Goal: Task Accomplishment & Management: Use online tool/utility

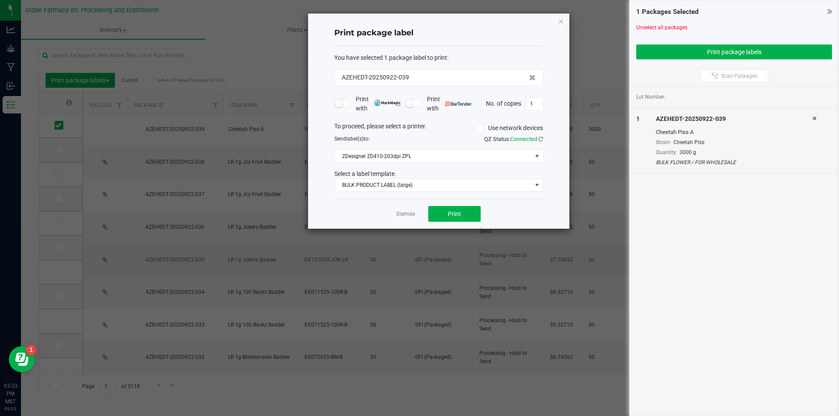
click at [405, 214] on link "Dismiss" at bounding box center [405, 214] width 19 height 7
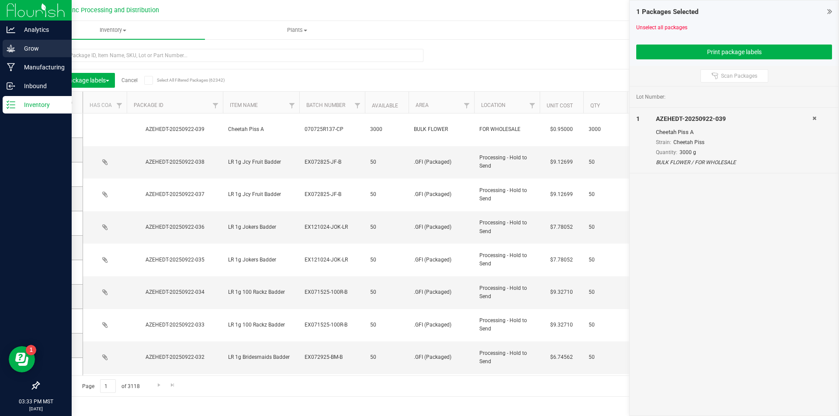
click at [32, 53] on p "Grow" at bounding box center [41, 48] width 52 height 10
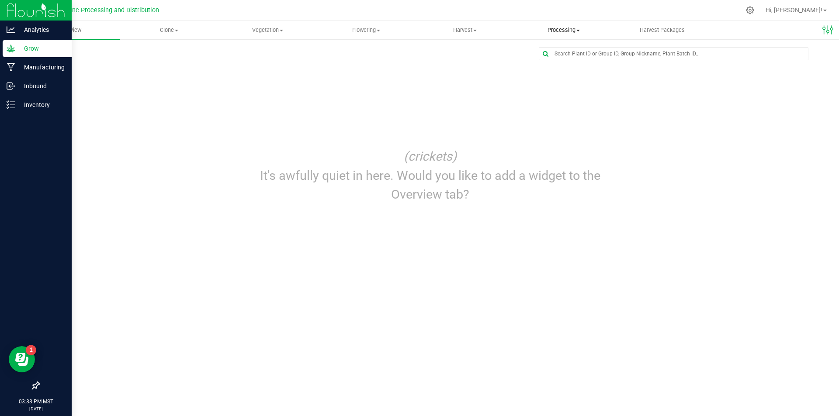
click at [545, 33] on span "Processing" at bounding box center [563, 30] width 98 height 8
click at [562, 60] on span "Processing harvests" at bounding box center [554, 62] width 81 height 7
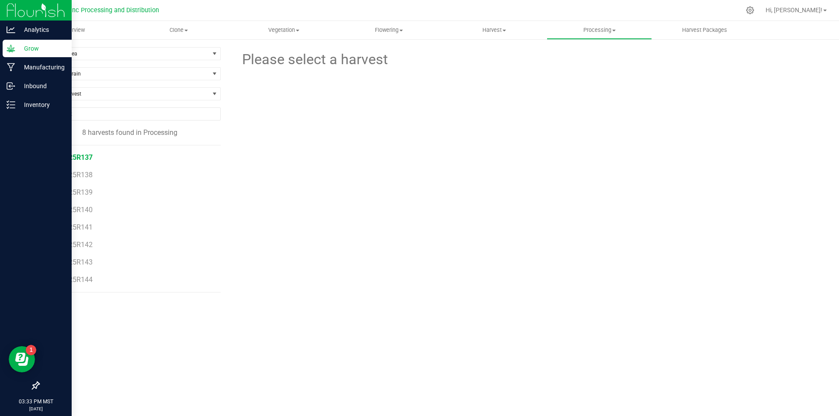
click at [82, 158] on span "070725R137" at bounding box center [73, 157] width 40 height 8
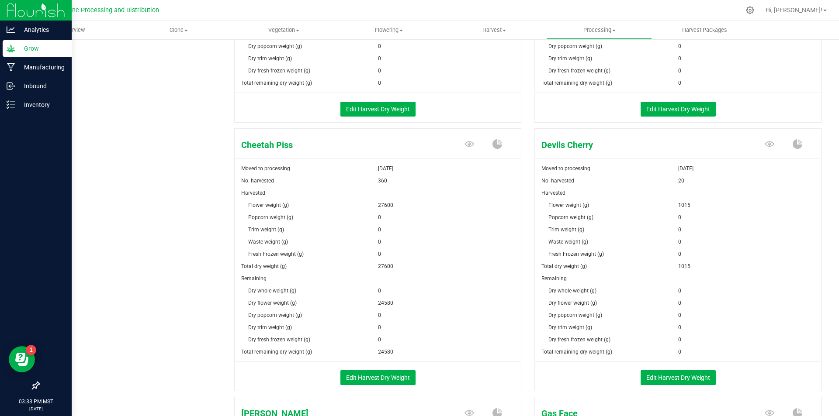
scroll to position [655, 0]
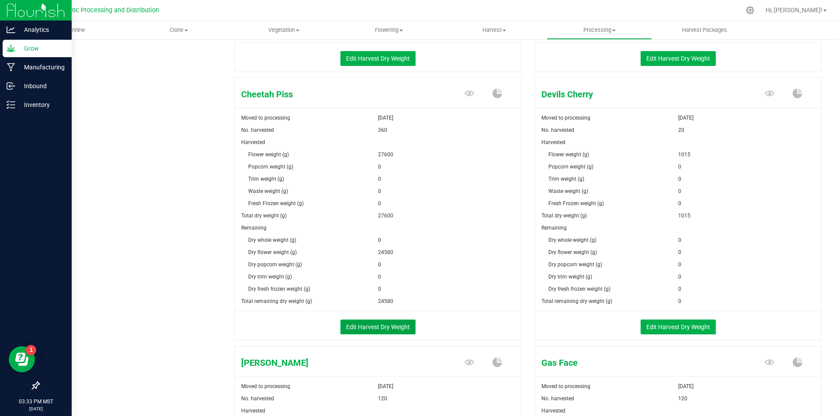
click at [376, 329] on button "Edit Harvest Dry Weight" at bounding box center [377, 327] width 75 height 15
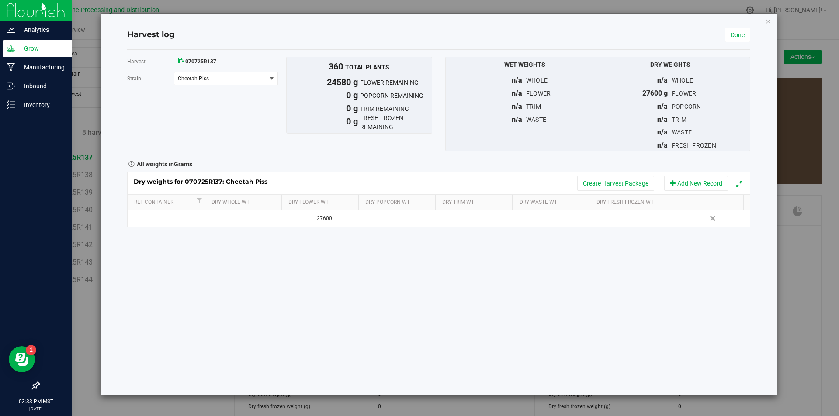
click at [605, 176] on div "Dry weights for 070725R137: Cheetah Piss Create Harvest Package Add New Record" at bounding box center [439, 184] width 622 height 22
click at [605, 179] on button "Create Harvest Package" at bounding box center [615, 183] width 77 height 15
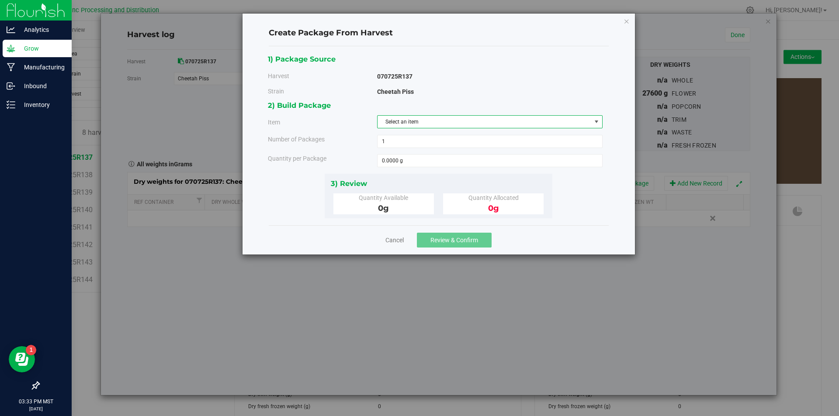
click at [460, 122] on span "Select an item" at bounding box center [484, 122] width 214 height 12
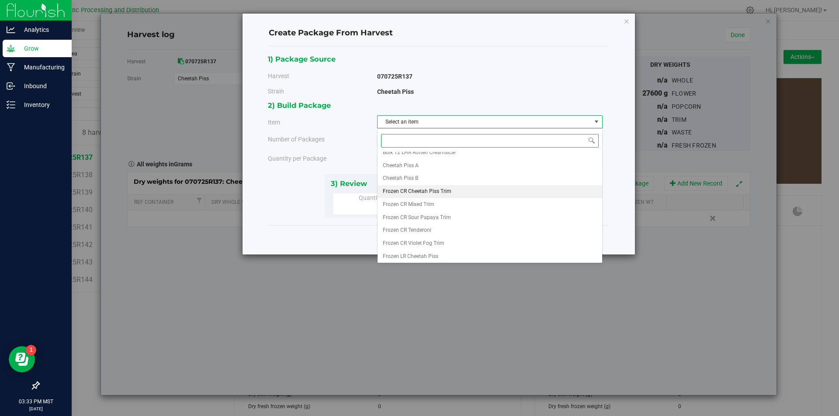
scroll to position [150, 0]
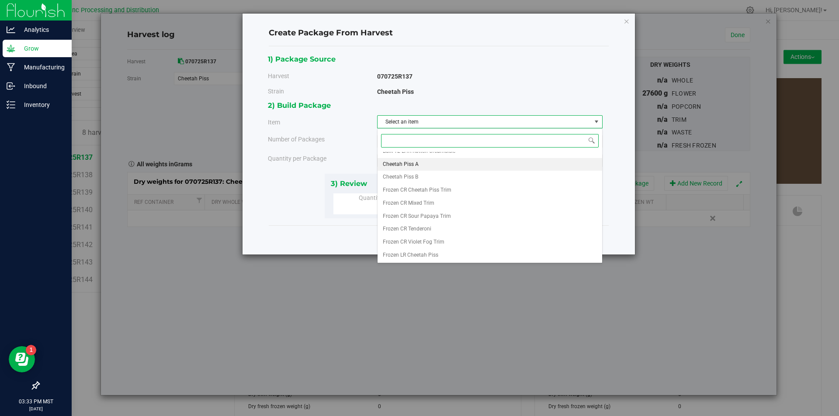
click at [411, 163] on span "Cheetah Piss A" at bounding box center [401, 164] width 36 height 11
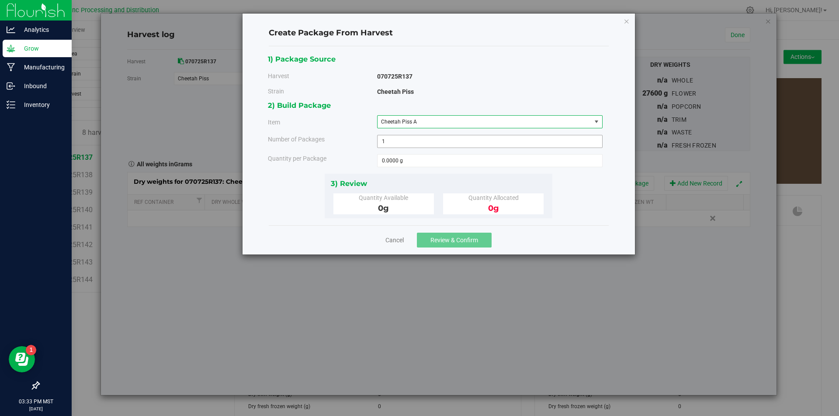
click at [402, 143] on span "1 1" at bounding box center [489, 141] width 225 height 13
type input "3"
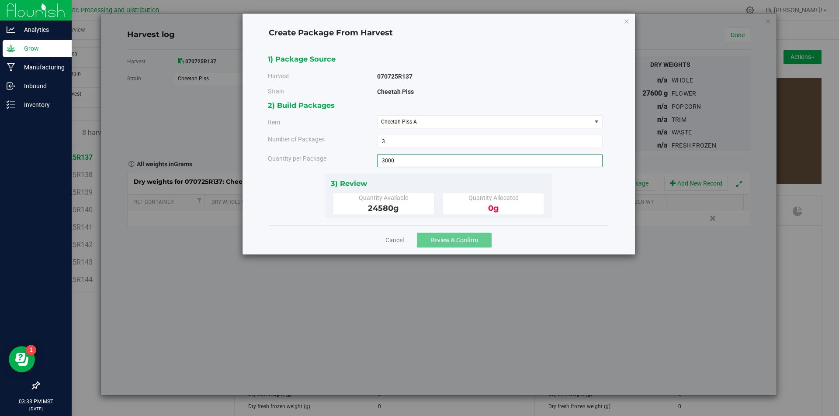
type input "3000"
type input "3000.0000 g"
click at [442, 239] on span "Review & Confirm" at bounding box center [454, 240] width 48 height 7
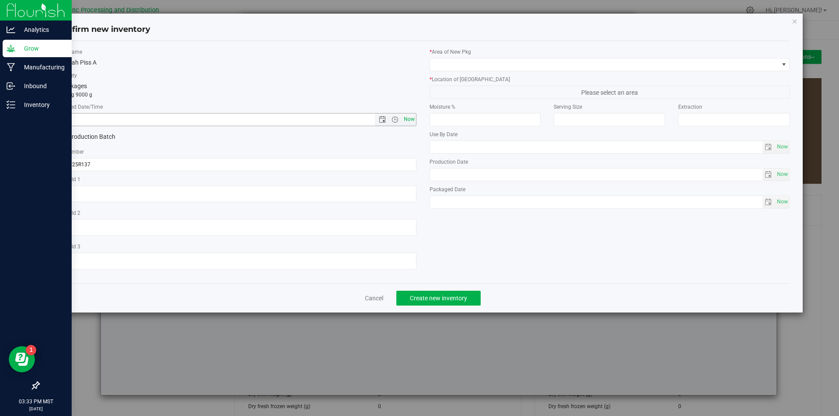
click at [405, 120] on span "Now" at bounding box center [408, 119] width 15 height 13
type input "[DATE] 3:33 PM"
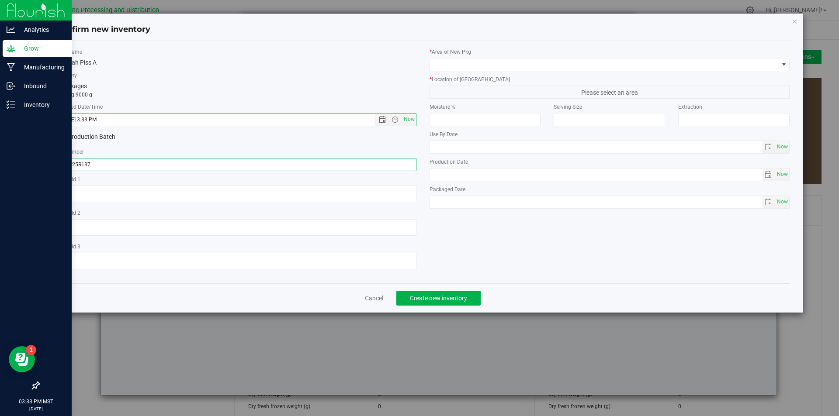
click at [159, 166] on input "070725R137" at bounding box center [236, 164] width 360 height 13
type input "070725R137-CP"
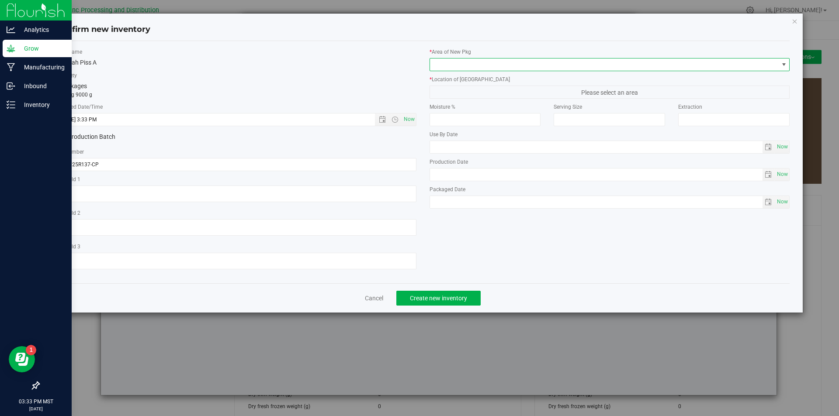
click at [457, 67] on span at bounding box center [604, 65] width 349 height 12
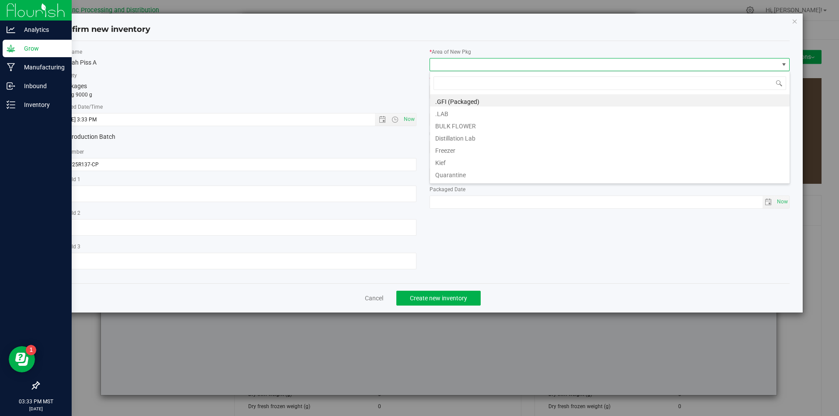
scroll to position [13, 360]
click at [454, 121] on li "BULK FLOWER" at bounding box center [609, 125] width 359 height 12
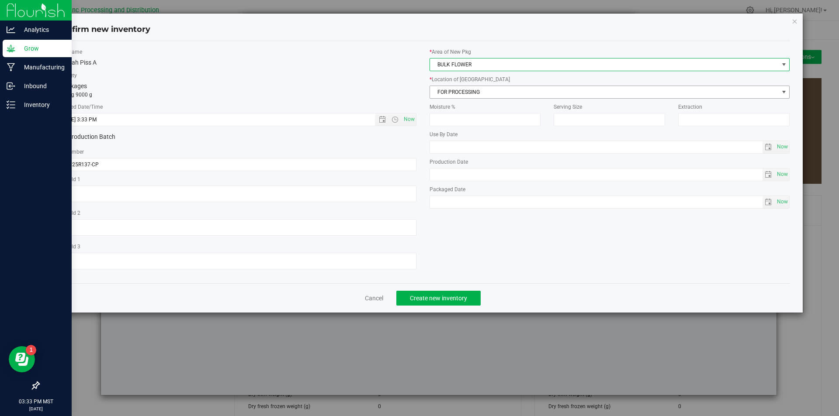
click at [457, 97] on span "FOR PROCESSING" at bounding box center [604, 92] width 349 height 12
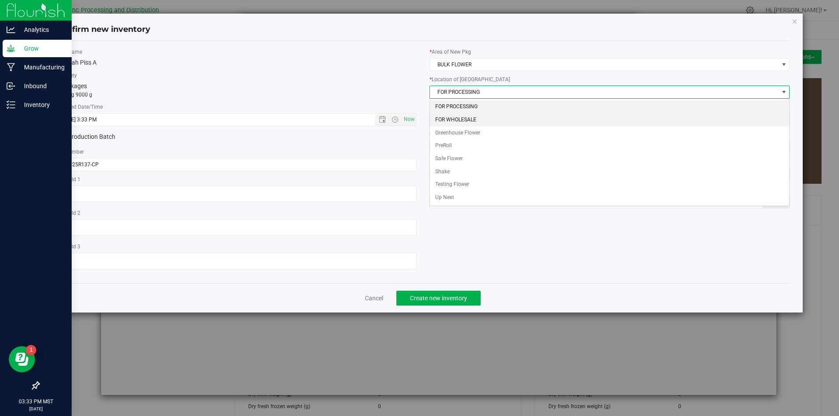
click at [468, 123] on li "FOR WHOLESALE" at bounding box center [609, 120] width 359 height 13
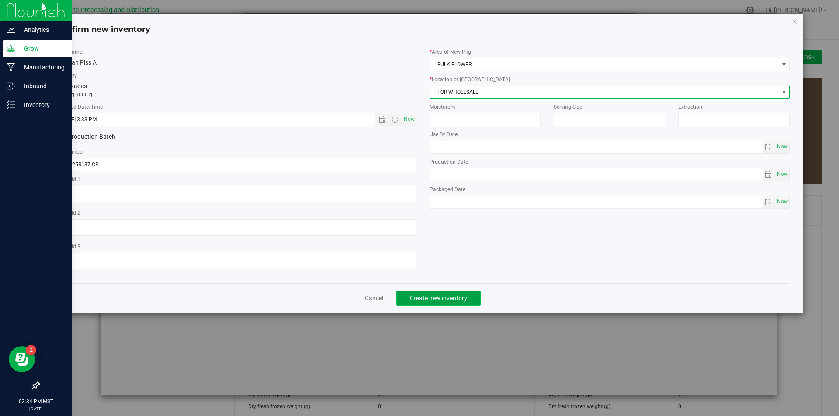
click at [454, 300] on span "Create new inventory" at bounding box center [438, 298] width 57 height 7
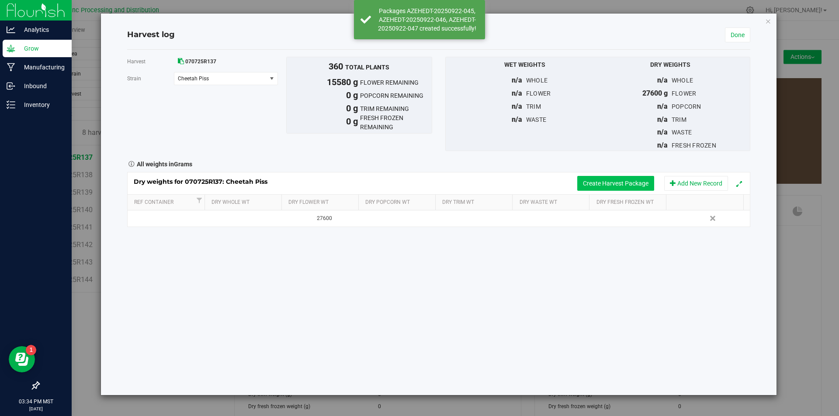
click at [626, 177] on button "Create Harvest Package" at bounding box center [615, 183] width 77 height 15
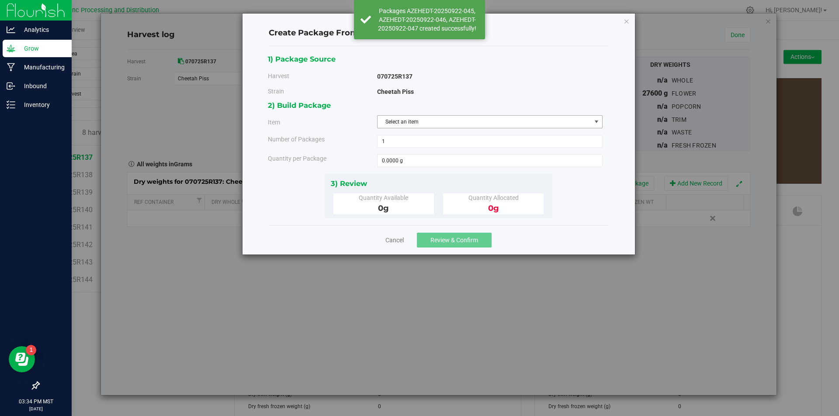
click at [507, 121] on span "Select an item" at bounding box center [484, 122] width 214 height 12
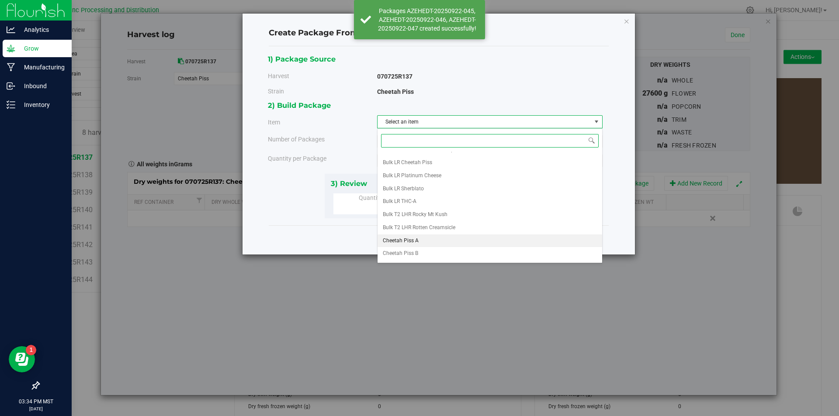
scroll to position [150, 0]
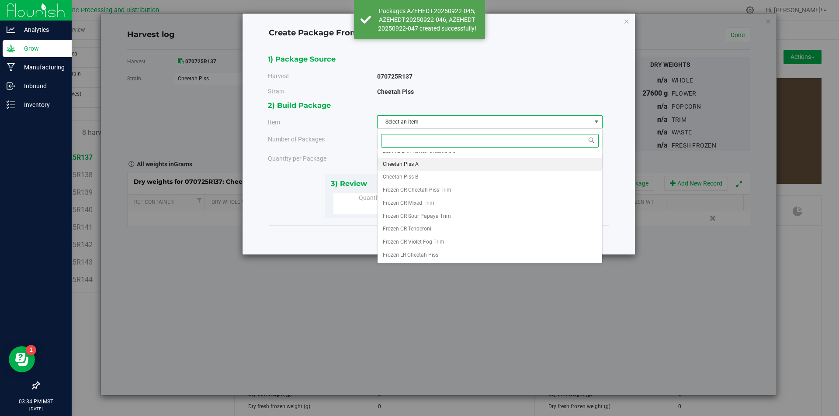
click at [431, 163] on li "Cheetah Piss A" at bounding box center [489, 164] width 224 height 13
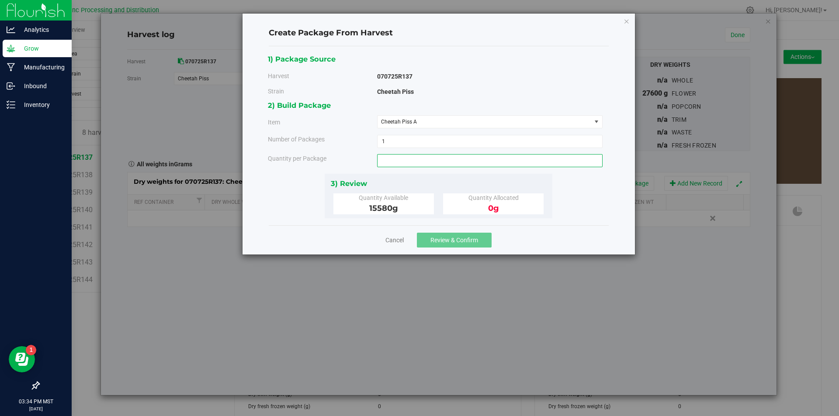
click at [410, 160] on span at bounding box center [489, 160] width 225 height 13
type input "2425"
type input "2425.0000 g"
click at [470, 242] on span "Review & Confirm" at bounding box center [454, 240] width 48 height 7
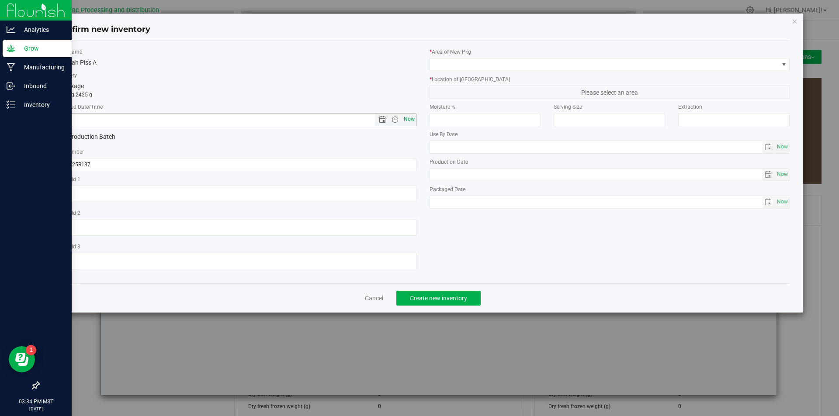
click at [414, 118] on span "Now" at bounding box center [408, 119] width 15 height 13
type input "[DATE] 3:34 PM"
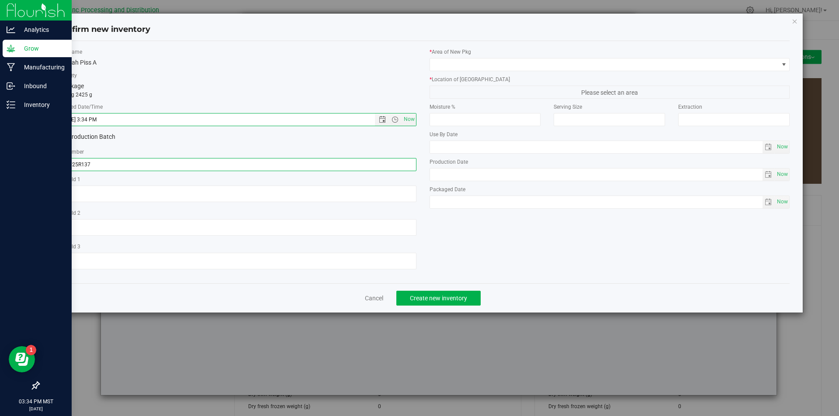
click at [117, 169] on input "070725R137" at bounding box center [236, 164] width 360 height 13
type input "070725R137-CP"
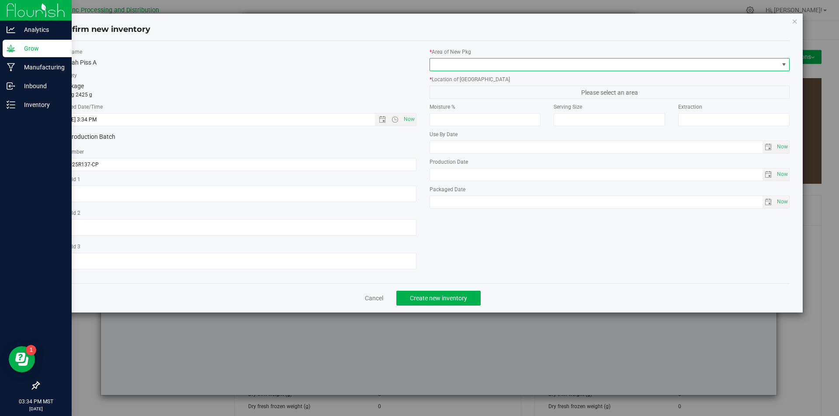
click at [500, 66] on span at bounding box center [604, 65] width 349 height 12
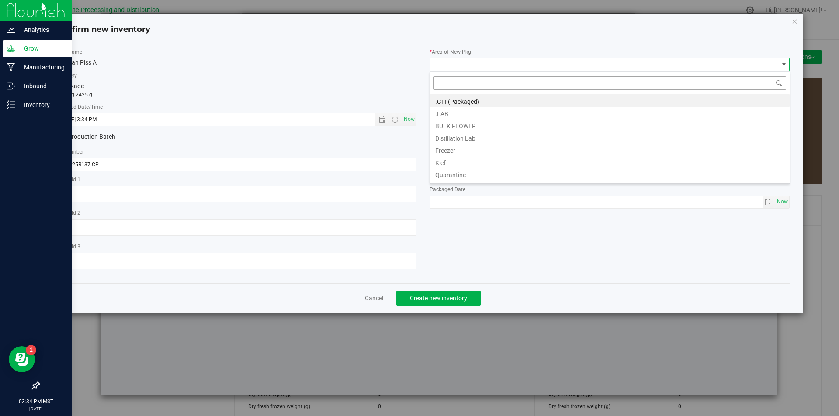
scroll to position [13, 360]
click at [473, 122] on li "BULK FLOWER" at bounding box center [609, 125] width 359 height 12
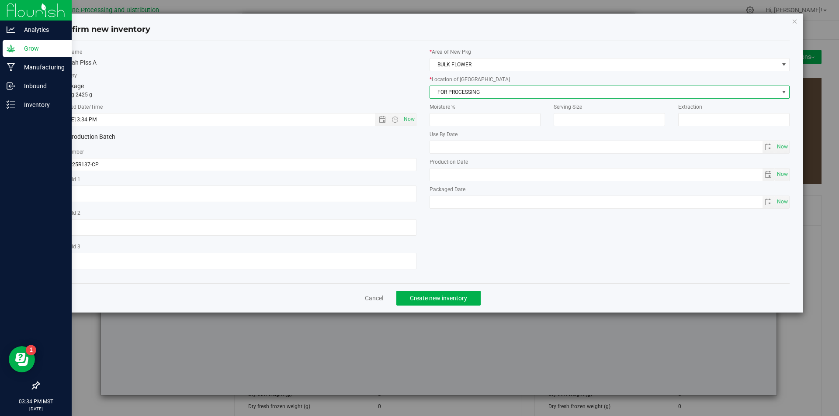
click at [476, 93] on span "FOR PROCESSING" at bounding box center [604, 92] width 349 height 12
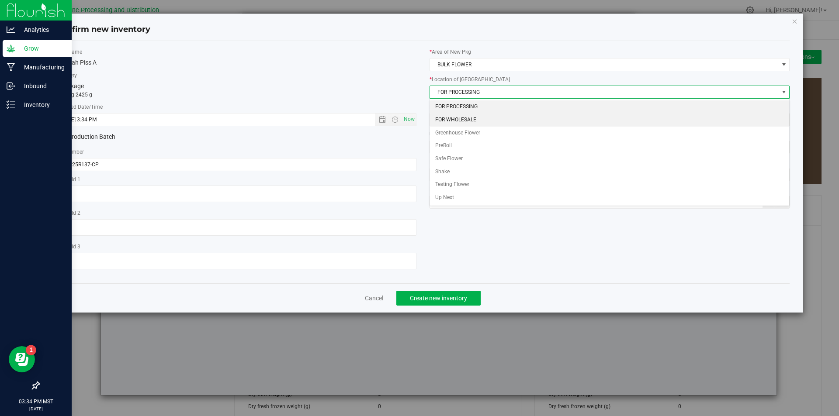
click at [473, 117] on li "FOR WHOLESALE" at bounding box center [609, 120] width 359 height 13
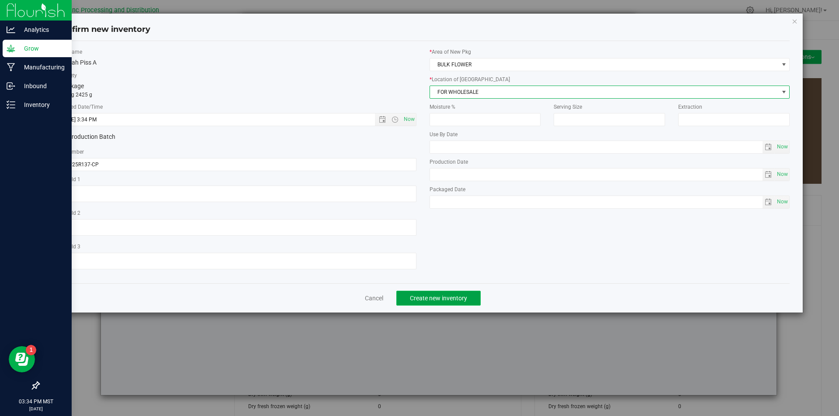
click at [452, 293] on button "Create new inventory" at bounding box center [438, 298] width 84 height 15
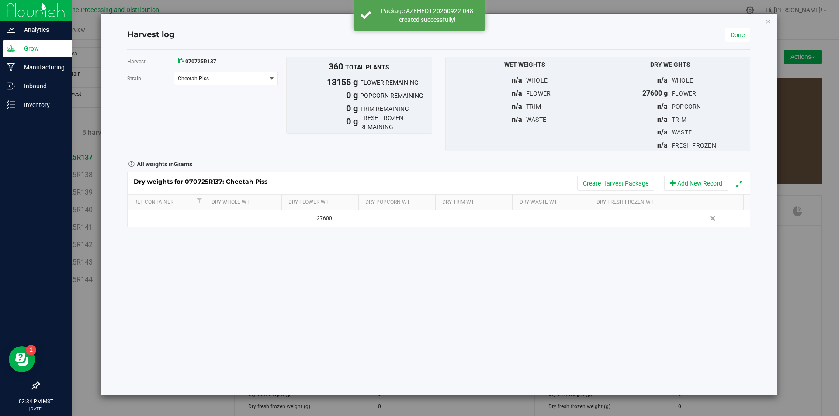
click at [630, 170] on div "Dry weights for 070725R137: Cheetah Piss Create Harvest Package Add New Record …" at bounding box center [438, 198] width 623 height 58
click at [625, 182] on button "Create Harvest Package" at bounding box center [615, 183] width 77 height 15
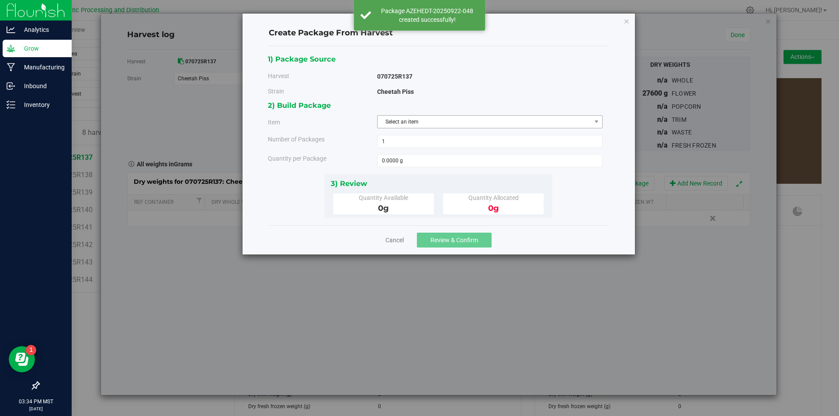
click at [490, 125] on span "Select an item" at bounding box center [484, 122] width 214 height 12
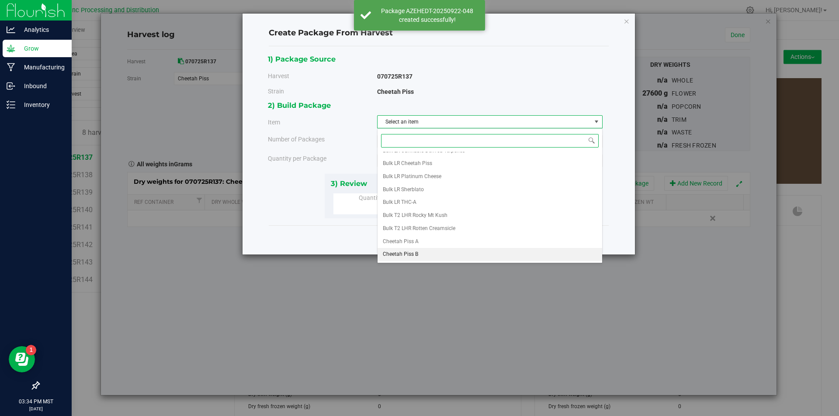
scroll to position [150, 0]
click at [426, 173] on li "Cheetah Piss B" at bounding box center [489, 177] width 224 height 13
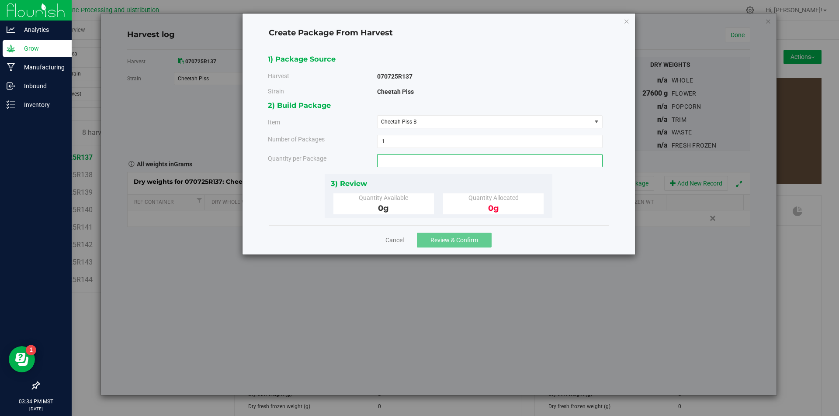
click at [424, 162] on span at bounding box center [489, 160] width 225 height 13
type input "30000"
type input "30000.0000 g"
type input "3000"
type input "3000.0000 g"
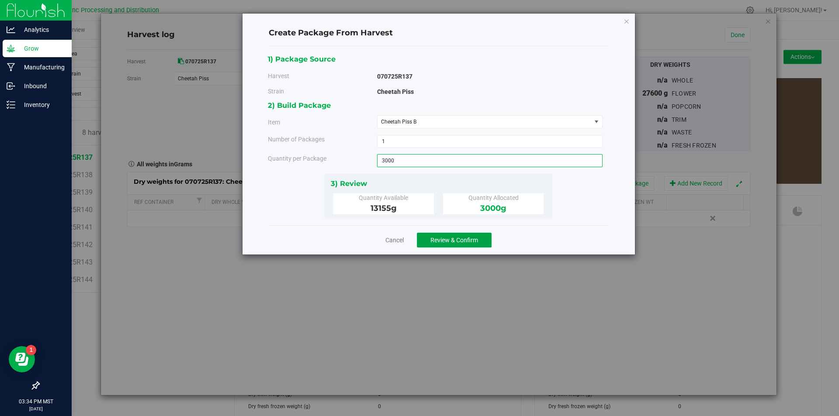
click at [442, 237] on span "Review & Confirm" at bounding box center [454, 240] width 48 height 7
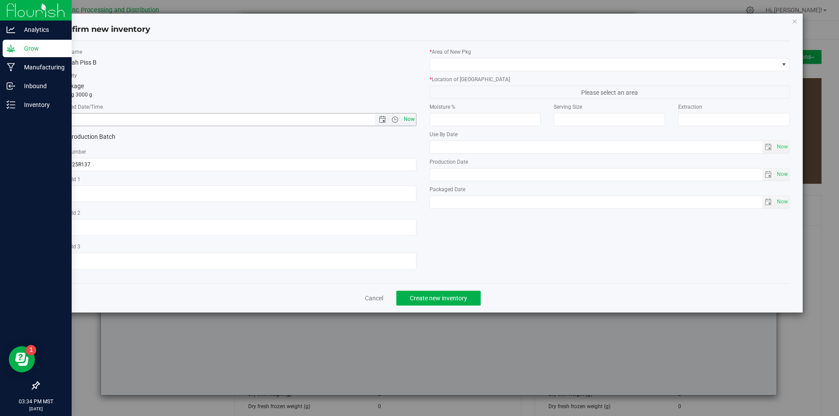
click at [413, 119] on span "Now" at bounding box center [408, 119] width 15 height 13
type input "[DATE] 3:34 PM"
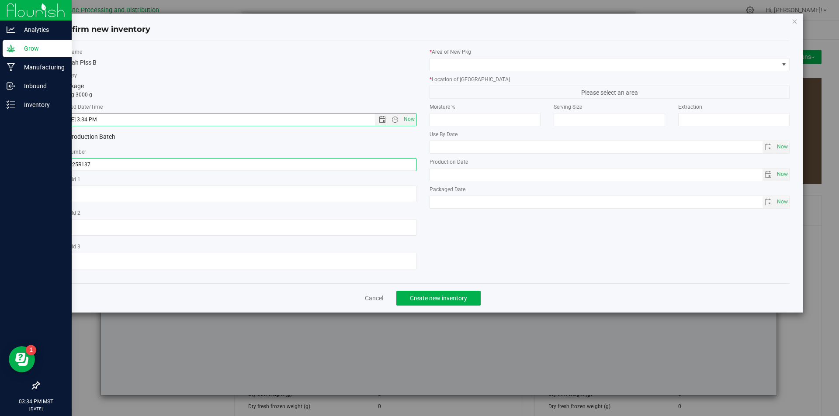
click at [109, 162] on input "070725R137" at bounding box center [236, 164] width 360 height 13
type input "070725R137-CP"
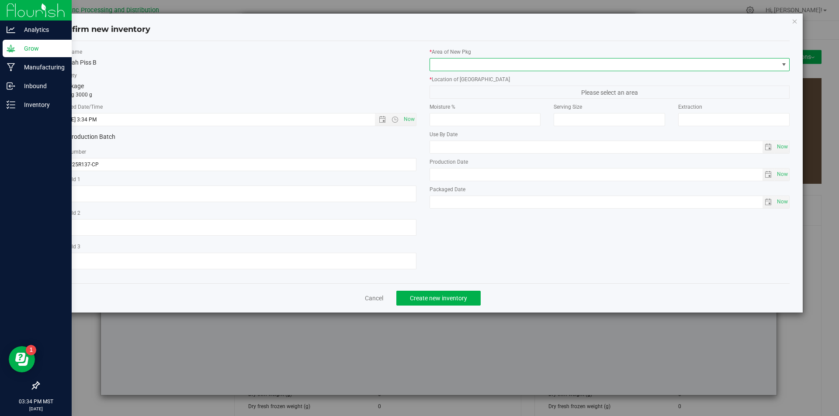
click at [458, 61] on span at bounding box center [604, 65] width 349 height 12
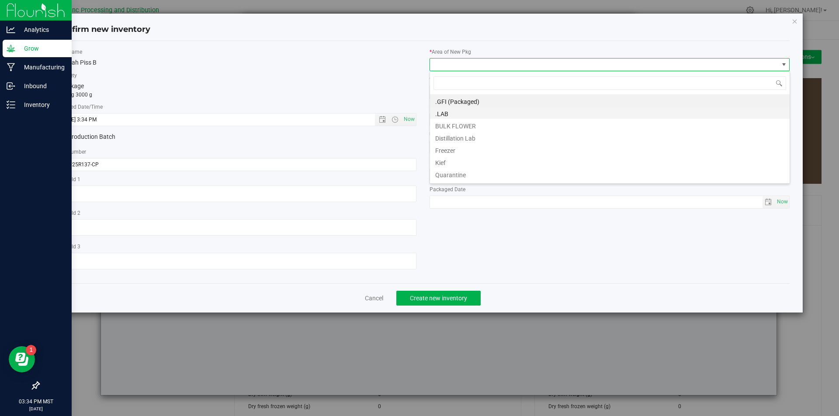
scroll to position [13, 360]
click at [464, 127] on li "BULK FLOWER" at bounding box center [609, 125] width 359 height 12
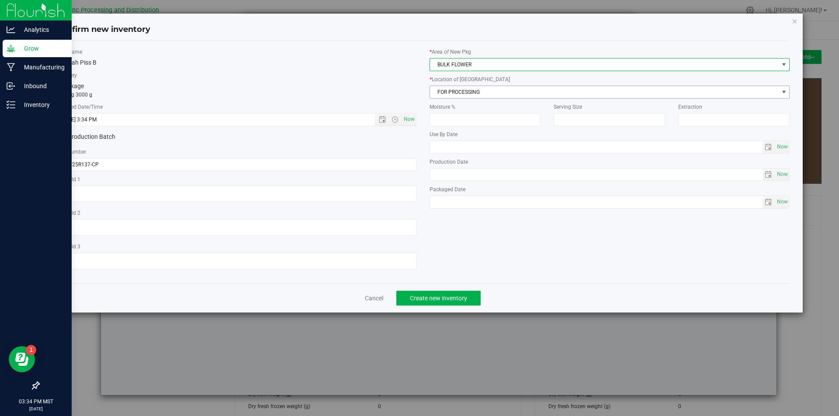
click at [466, 92] on span "FOR PROCESSING" at bounding box center [604, 92] width 349 height 12
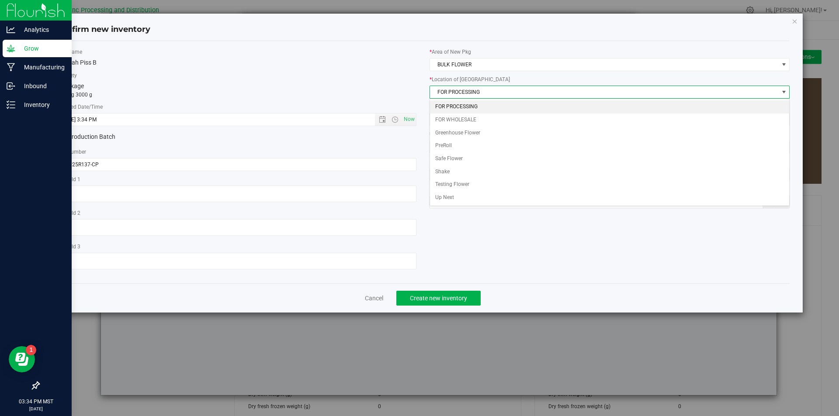
click at [459, 107] on li "FOR PROCESSING" at bounding box center [609, 106] width 359 height 13
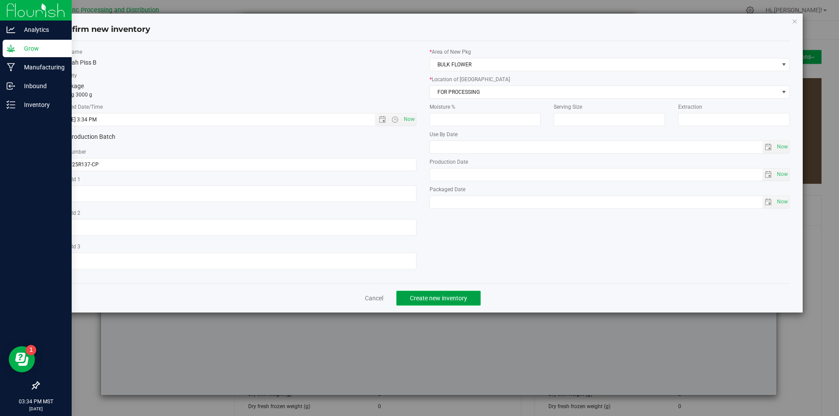
drag, startPoint x: 447, startPoint y: 297, endPoint x: 443, endPoint y: 293, distance: 5.6
click at [447, 298] on span "Create new inventory" at bounding box center [438, 298] width 57 height 7
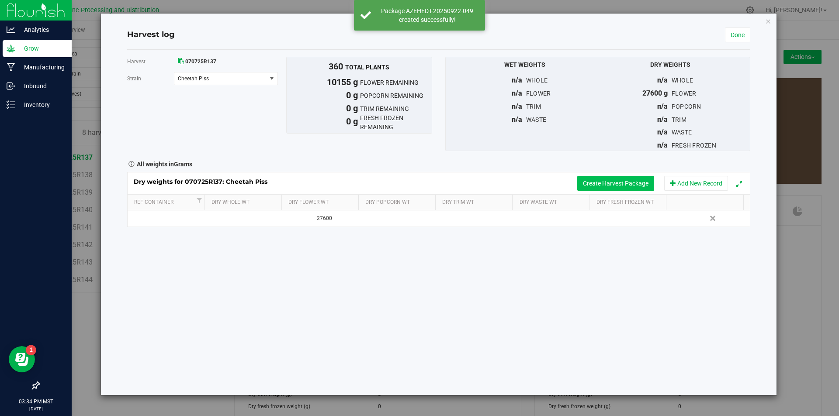
click at [617, 177] on button "Create Harvest Package" at bounding box center [615, 183] width 77 height 15
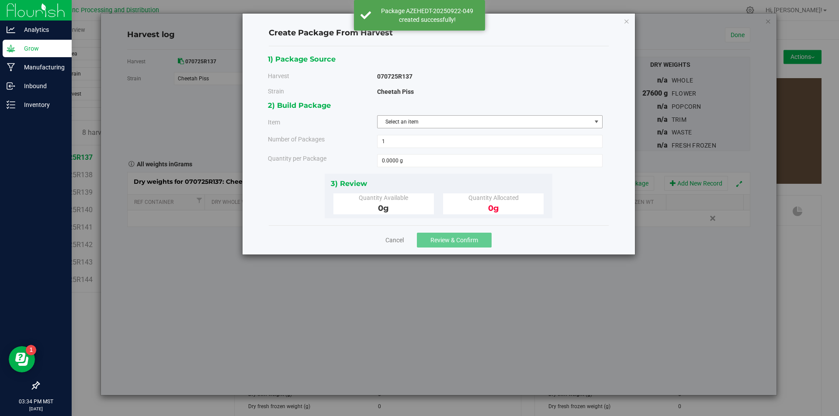
click at [444, 128] on span "Select an item" at bounding box center [489, 121] width 225 height 13
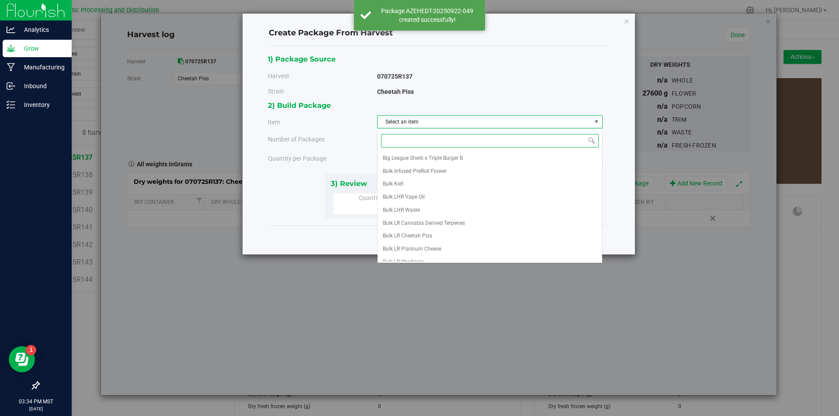
click at [444, 120] on span "Select an item" at bounding box center [484, 122] width 214 height 12
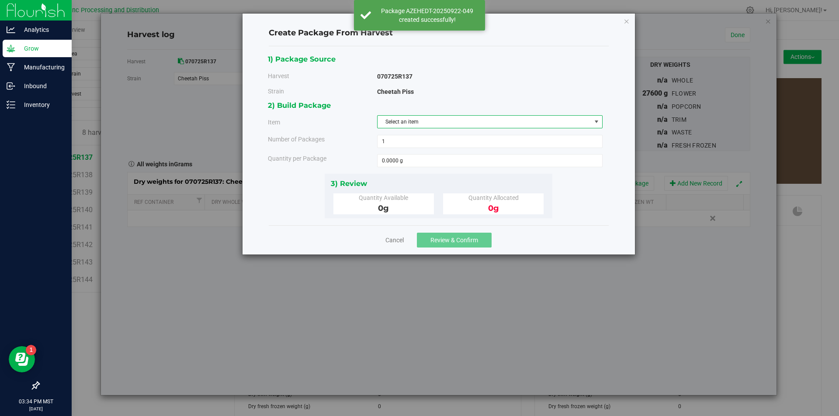
click at [444, 120] on span "Select an item" at bounding box center [484, 122] width 214 height 12
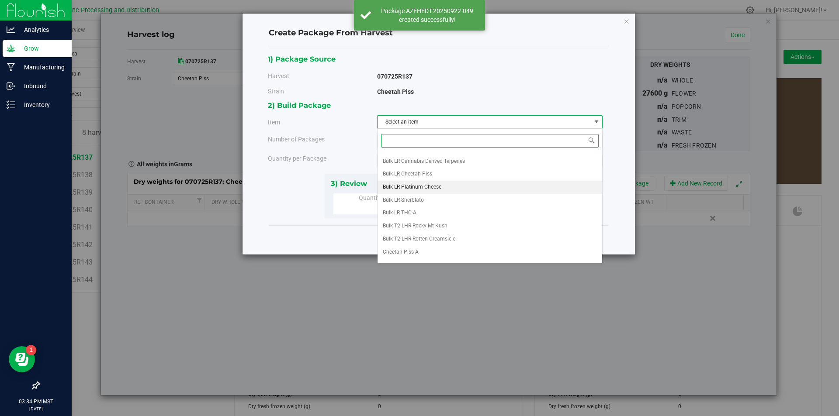
scroll to position [131, 0]
click at [438, 196] on li "Cheetah Piss B" at bounding box center [489, 196] width 224 height 13
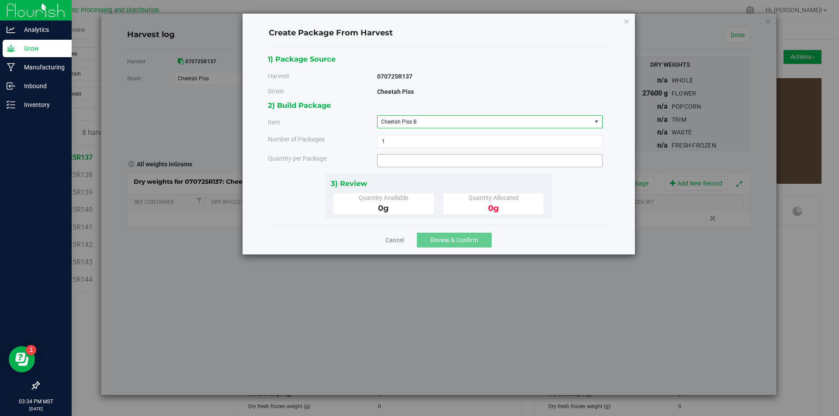
click at [419, 165] on span at bounding box center [489, 160] width 225 height 13
type input "1360"
type input "1360.0000 g"
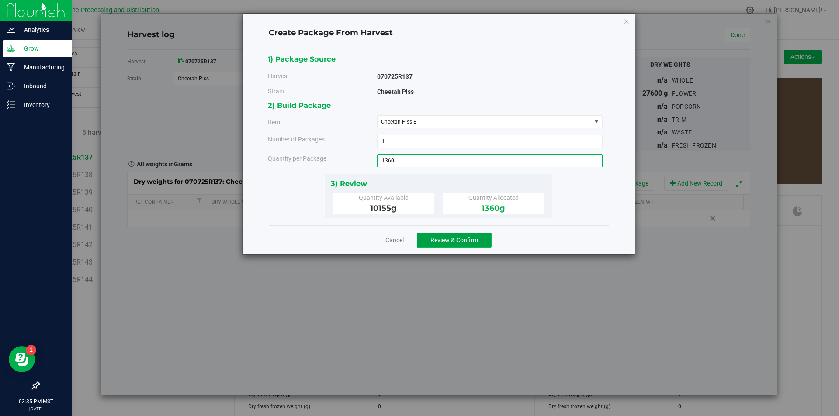
click at [458, 247] on button "Review & Confirm" at bounding box center [454, 240] width 75 height 15
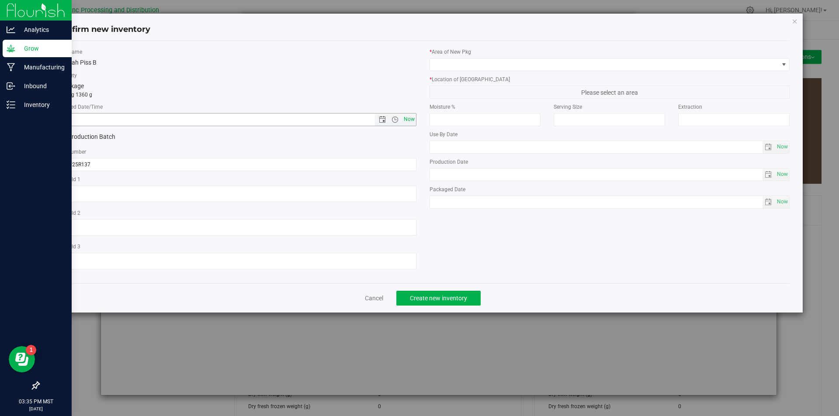
click at [411, 121] on span "Now" at bounding box center [408, 119] width 15 height 13
type input "[DATE] 3:35 PM"
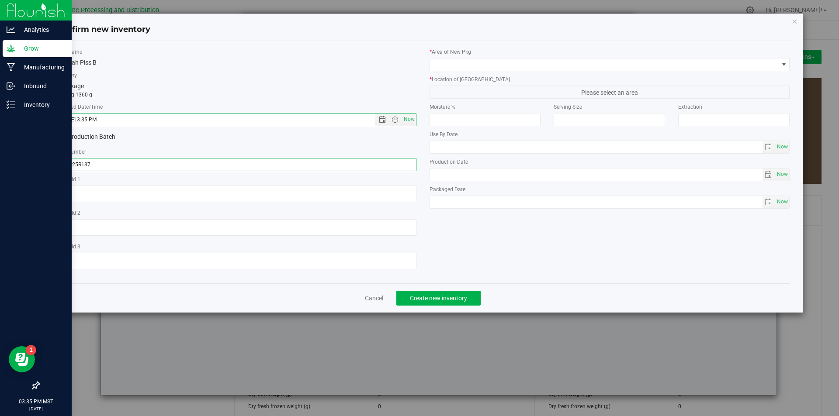
click at [120, 165] on input "070725R137" at bounding box center [236, 164] width 360 height 13
type input "070725R137-CP"
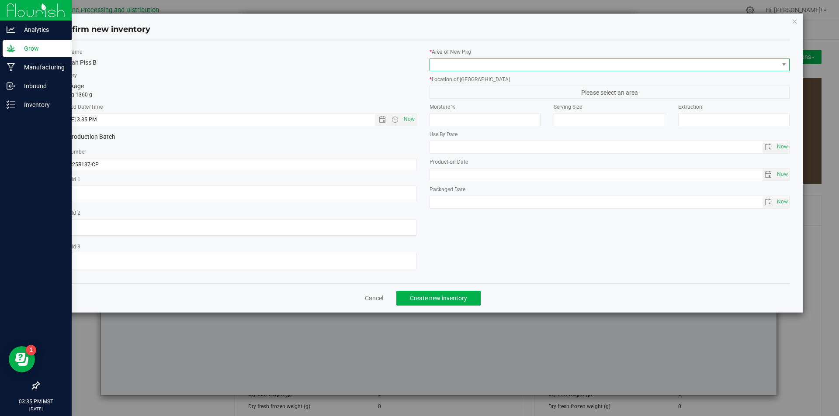
click at [482, 70] on span at bounding box center [604, 65] width 349 height 12
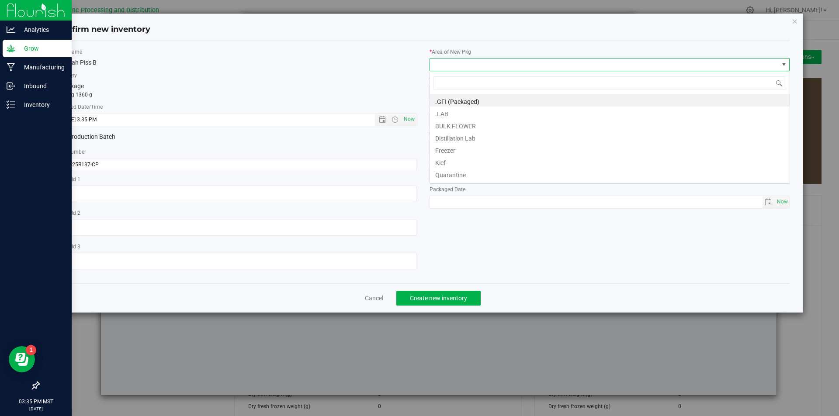
scroll to position [13, 360]
click at [477, 124] on li "BULK FLOWER" at bounding box center [609, 125] width 359 height 12
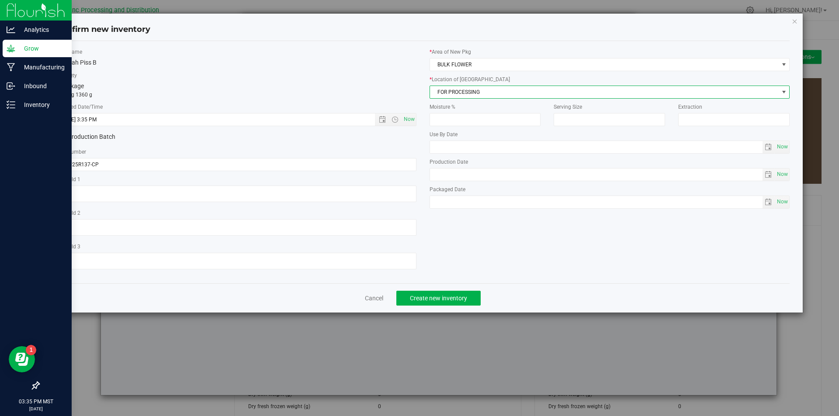
click at [472, 91] on span "FOR PROCESSING" at bounding box center [604, 92] width 349 height 12
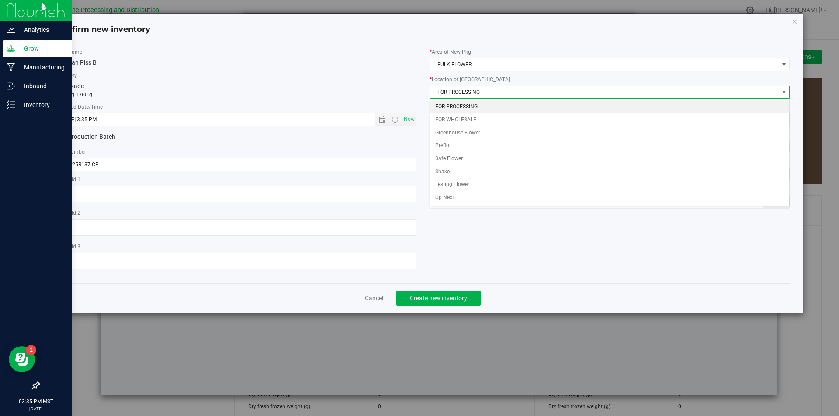
click at [472, 102] on li "FOR PROCESSING" at bounding box center [609, 106] width 359 height 13
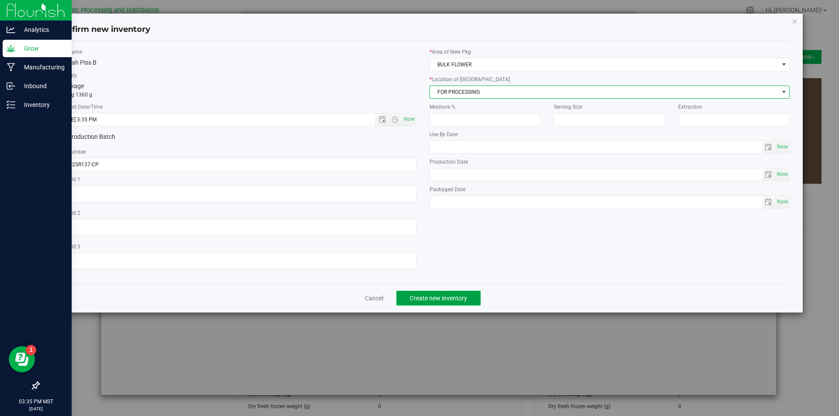
click at [431, 301] on span "Create new inventory" at bounding box center [438, 298] width 57 height 7
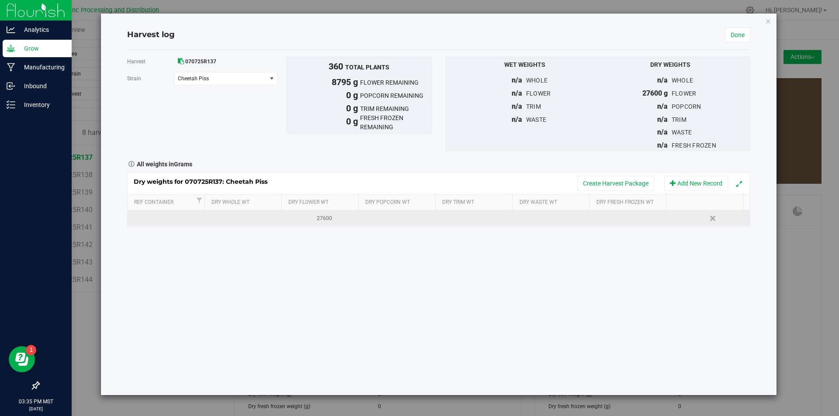
click at [333, 220] on div "27600" at bounding box center [324, 218] width 71 height 8
type input "2"
type input "18805"
click at [456, 287] on div "Harvest 070725R137 [GEOGRAPHIC_DATA] Cheetah Piss Select strain 100 Rackz Black…" at bounding box center [438, 222] width 623 height 345
click at [741, 31] on link "Done" at bounding box center [737, 35] width 25 height 15
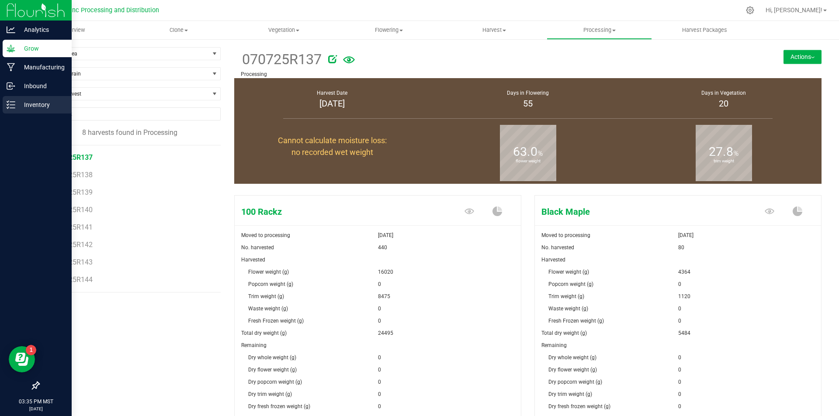
click at [14, 104] on icon at bounding box center [11, 104] width 9 height 9
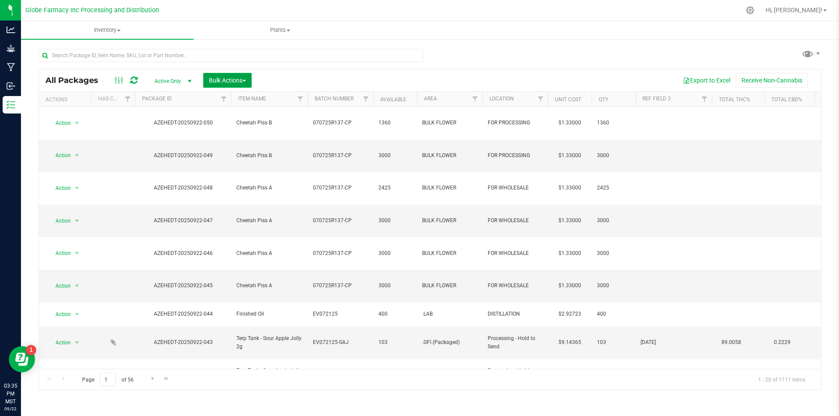
click at [228, 80] on span "Bulk Actions" at bounding box center [227, 80] width 37 height 7
click at [226, 145] on span "Print package labels" at bounding box center [234, 148] width 52 height 7
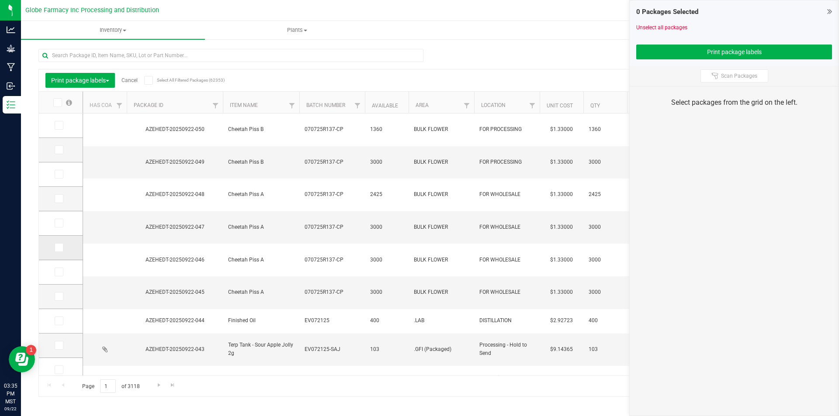
click at [65, 248] on label at bounding box center [61, 247] width 13 height 9
click at [0, 0] on input "checkbox" at bounding box center [0, 0] width 0 height 0
click at [65, 248] on label at bounding box center [61, 247] width 13 height 9
click at [0, 0] on input "checkbox" at bounding box center [0, 0] width 0 height 0
click at [56, 241] on td at bounding box center [61, 248] width 44 height 24
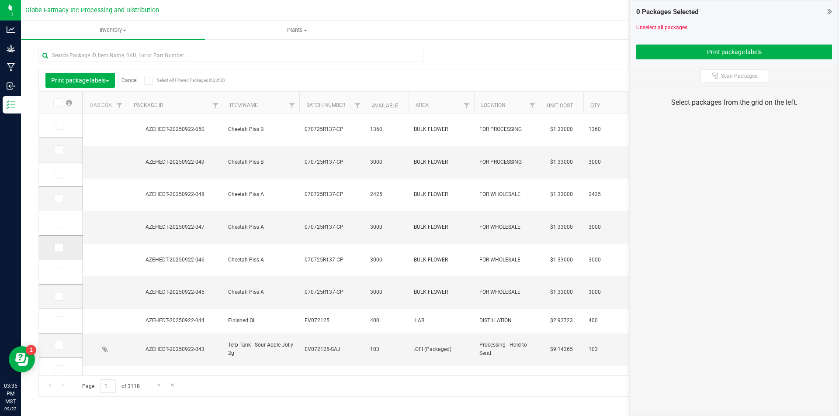
click at [64, 246] on label at bounding box center [61, 247] width 13 height 9
click at [0, 0] on input "checkbox" at bounding box center [0, 0] width 0 height 0
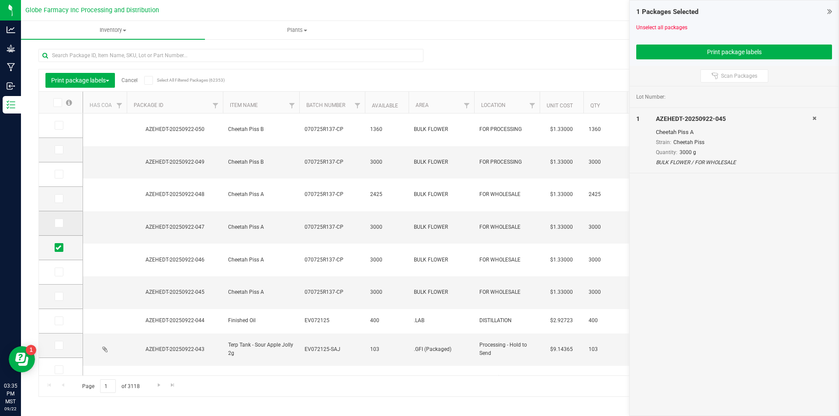
click at [63, 227] on label at bounding box center [61, 223] width 13 height 9
click at [0, 0] on input "checkbox" at bounding box center [0, 0] width 0 height 0
click at [62, 203] on span at bounding box center [59, 198] width 9 height 9
click at [0, 0] on input "checkbox" at bounding box center [0, 0] width 0 height 0
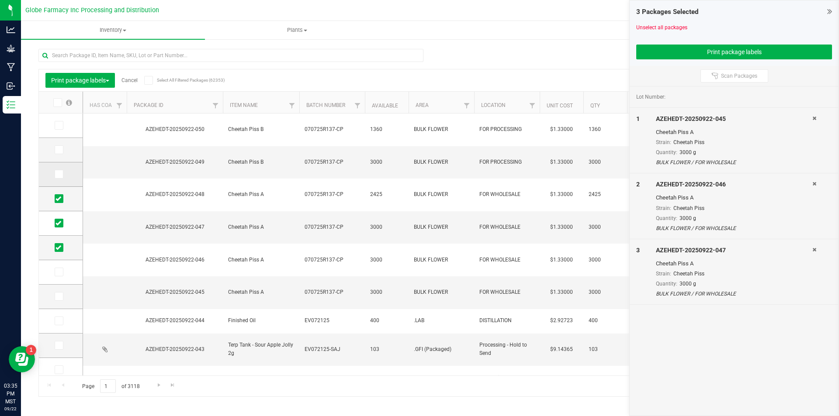
click at [60, 174] on icon at bounding box center [58, 174] width 6 height 0
click at [0, 0] on input "checkbox" at bounding box center [0, 0] width 0 height 0
click at [59, 150] on icon at bounding box center [58, 150] width 6 height 0
click at [0, 0] on input "checkbox" at bounding box center [0, 0] width 0 height 0
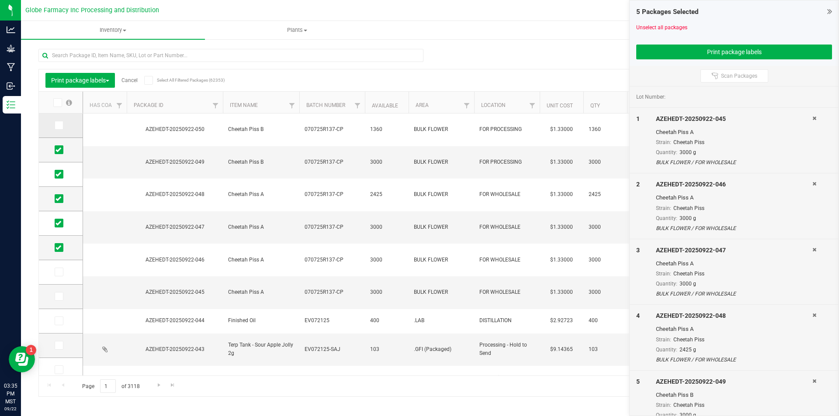
click at [64, 119] on td at bounding box center [61, 126] width 44 height 24
click at [55, 133] on td at bounding box center [61, 126] width 44 height 24
click at [58, 125] on icon at bounding box center [58, 125] width 6 height 0
click at [0, 0] on input "checkbox" at bounding box center [0, 0] width 0 height 0
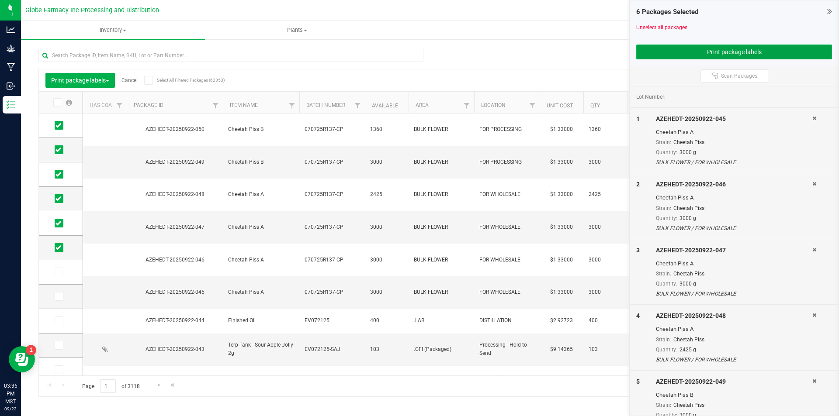
click at [684, 50] on button "Print package labels" at bounding box center [734, 52] width 196 height 15
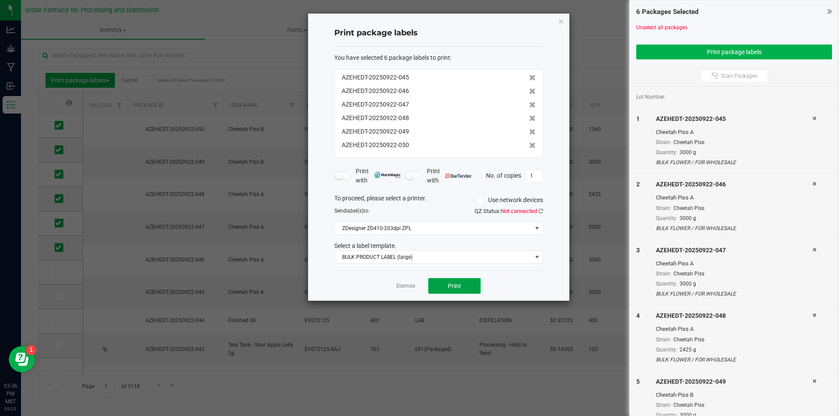
click at [458, 287] on span "Print" at bounding box center [454, 286] width 13 height 7
